Goal: Task Accomplishment & Management: Complete application form

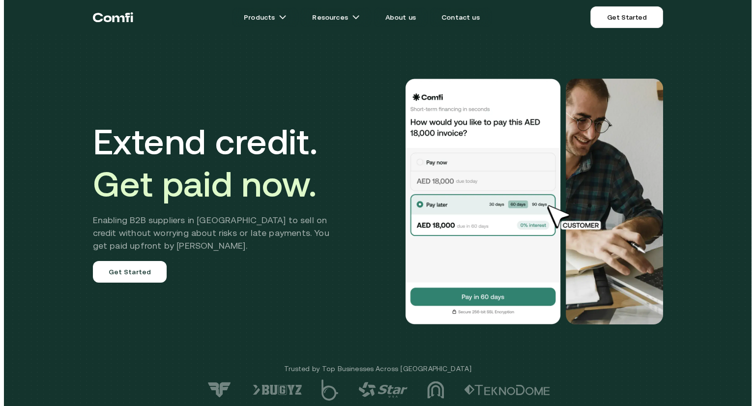
scroll to position [2, 0]
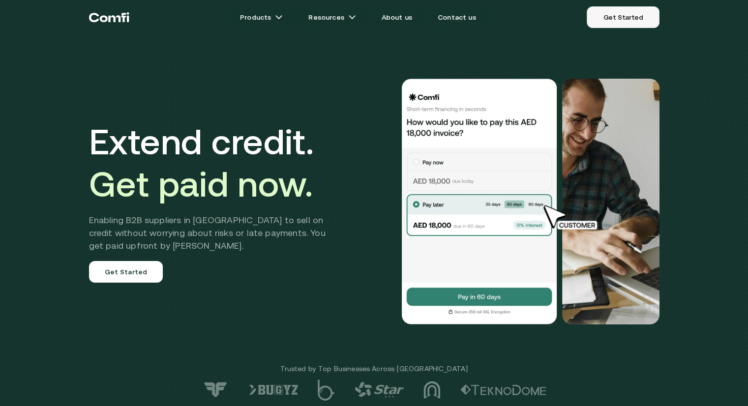
click at [607, 18] on link "Get Started" at bounding box center [623, 17] width 72 height 22
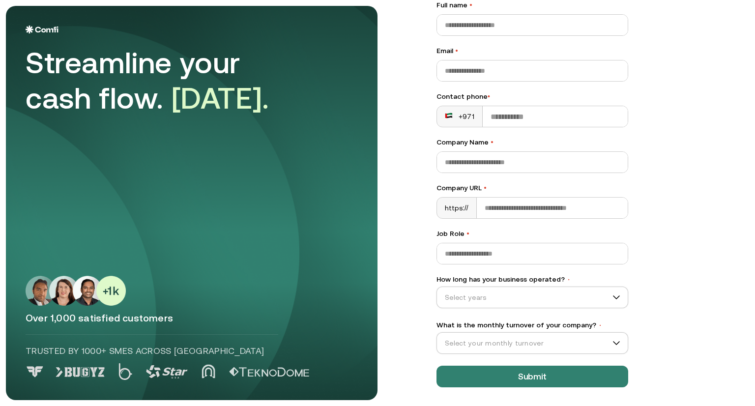
scroll to position [70, 0]
